Goal: Check status: Check status

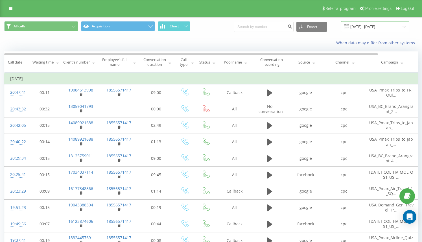
click at [384, 22] on input "[DATE] - [DATE]" at bounding box center [375, 26] width 68 height 11
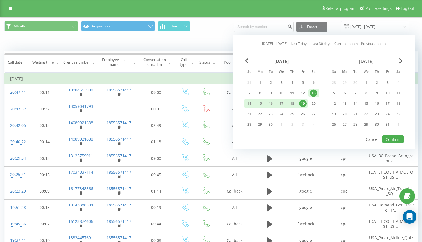
click at [280, 44] on link "[DATE]" at bounding box center [281, 43] width 11 height 5
click at [398, 140] on button "Confirm" at bounding box center [392, 139] width 21 height 8
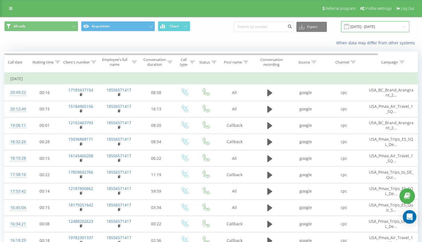
click at [356, 25] on input "[DATE] - [DATE]" at bounding box center [375, 26] width 68 height 11
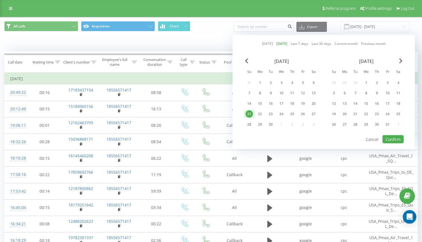
click at [302, 41] on link "Last 7 days" at bounding box center [299, 43] width 17 height 5
click at [393, 142] on button "Confirm" at bounding box center [392, 139] width 21 height 8
type input "[DATE] - [DATE]"
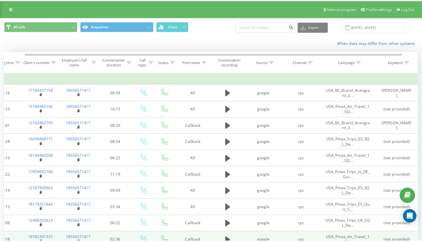
scroll to position [0, 31]
